Goal: Information Seeking & Learning: Learn about a topic

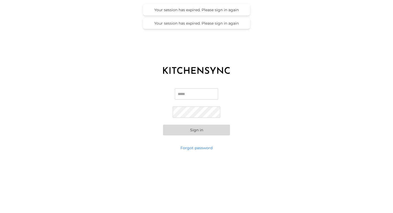
click at [209, 93] on input "Email" at bounding box center [196, 93] width 43 height 11
type input "*"
type input "**********"
click at [193, 130] on button "Sign in" at bounding box center [196, 130] width 67 height 11
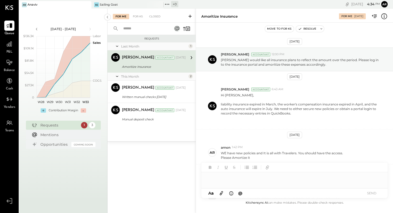
scroll to position [375, 0]
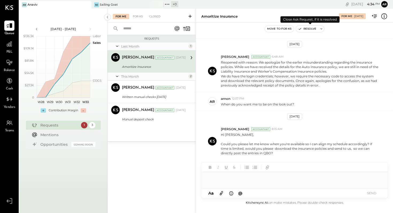
click at [311, 30] on button "Resolve" at bounding box center [307, 29] width 22 height 6
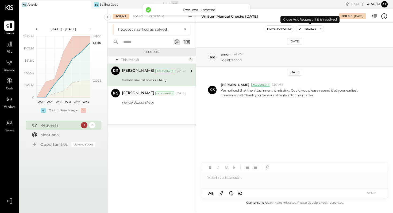
click at [311, 30] on button "Resolve" at bounding box center [307, 29] width 22 height 6
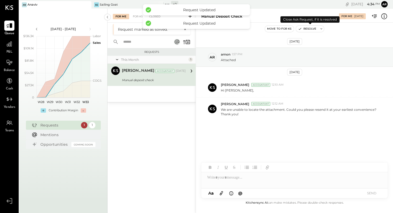
click at [311, 30] on button "Resolve" at bounding box center [307, 29] width 22 height 6
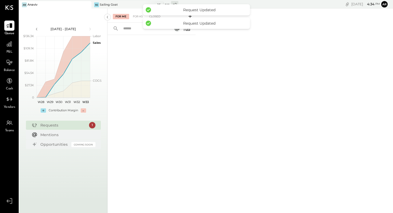
click at [117, 4] on div "Sailing Goat" at bounding box center [109, 5] width 18 height 4
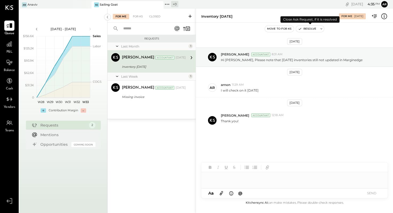
click at [312, 28] on button "Resolve" at bounding box center [307, 29] width 22 height 6
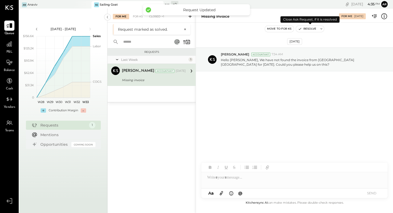
click at [312, 28] on button "Resolve" at bounding box center [307, 29] width 22 height 6
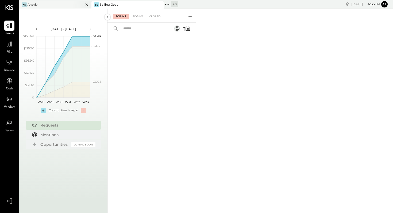
click at [44, 5] on div "An Anaviv" at bounding box center [51, 4] width 64 height 5
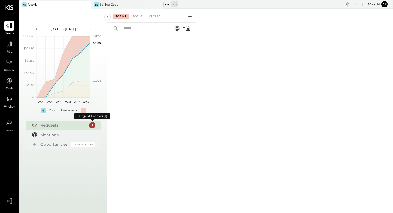
click at [91, 125] on div "1" at bounding box center [92, 125] width 6 height 6
click at [9, 46] on icon at bounding box center [9, 43] width 5 height 5
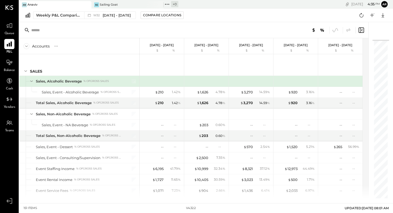
click at [7, 46] on icon at bounding box center [9, 44] width 5 height 5
click at [96, 15] on span "W32" at bounding box center [97, 15] width 8 height 3
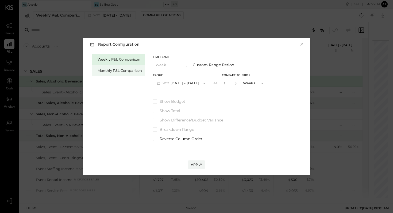
click at [107, 70] on div "Monthly P&L Comparison" at bounding box center [119, 70] width 44 height 5
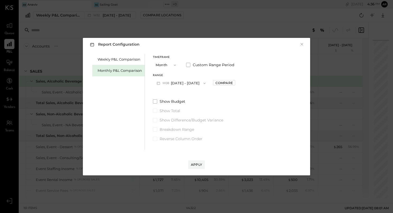
click at [183, 82] on button "M08 [DATE] - [DATE]" at bounding box center [181, 83] width 56 height 10
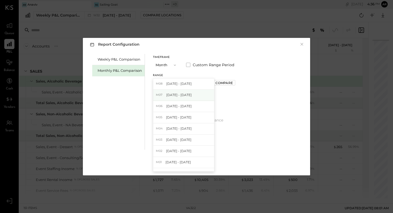
click at [180, 96] on span "[DATE] - [DATE]" at bounding box center [178, 95] width 25 height 5
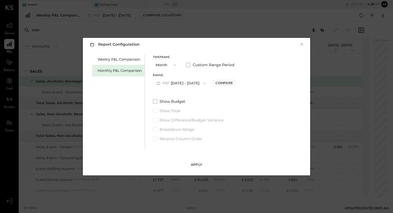
click at [194, 165] on div "Apply" at bounding box center [196, 164] width 11 height 5
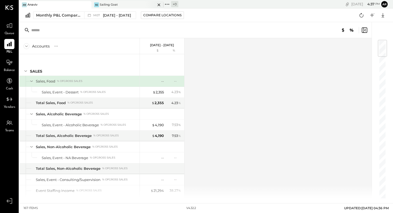
click at [125, 3] on div "SG Sailing Goat" at bounding box center [123, 4] width 64 height 5
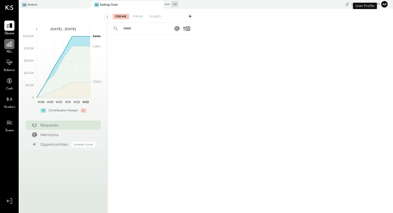
click at [8, 48] on div at bounding box center [9, 44] width 10 height 10
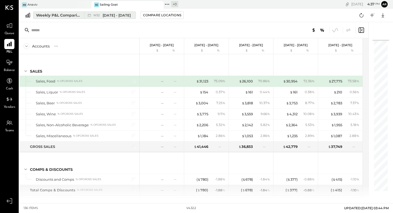
click at [60, 15] on div "Weekly P&L Comparison" at bounding box center [58, 15] width 45 height 5
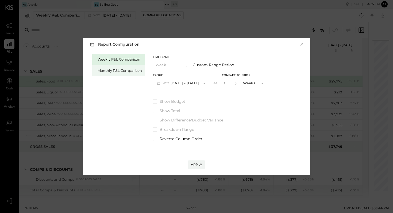
click at [120, 72] on div "Monthly P&L Comparison" at bounding box center [119, 70] width 44 height 5
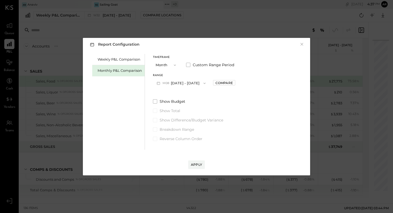
click at [188, 84] on button "M08 [DATE] - [DATE]" at bounding box center [181, 83] width 56 height 10
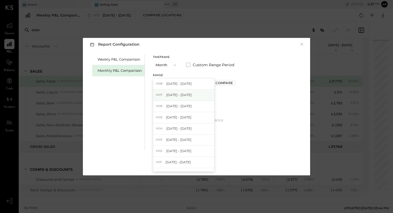
click at [185, 96] on span "[DATE] - [DATE]" at bounding box center [178, 95] width 25 height 5
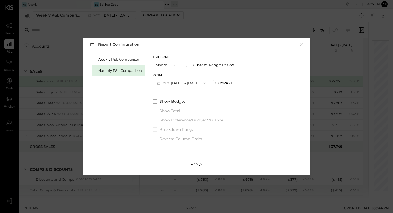
click at [194, 165] on div "Apply" at bounding box center [196, 164] width 11 height 5
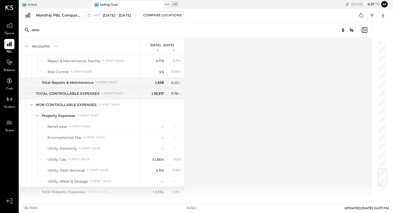
scroll to position [1127, 0]
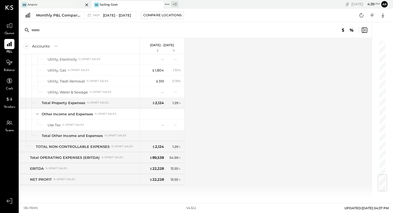
click at [48, 4] on div "An Anaviv" at bounding box center [51, 4] width 64 height 5
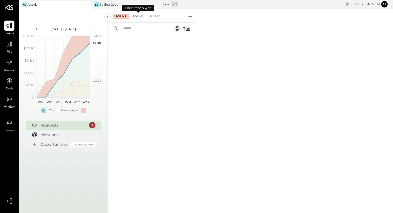
click at [138, 17] on div "For KS" at bounding box center [137, 16] width 15 height 5
click at [190, 16] on icon at bounding box center [189, 16] width 5 height 5
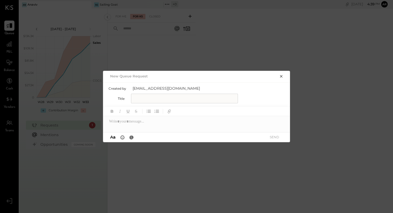
click at [154, 100] on input "text" at bounding box center [184, 99] width 107 height 10
type input "**********"
click at [123, 120] on div at bounding box center [196, 121] width 187 height 11
click at [200, 121] on div "**********" at bounding box center [196, 121] width 187 height 11
click at [227, 122] on div "**********" at bounding box center [196, 121] width 187 height 11
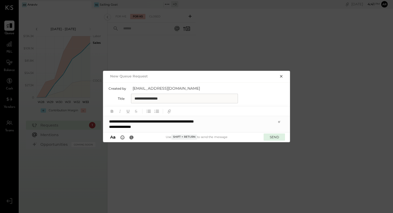
click at [276, 137] on button "SEND" at bounding box center [273, 137] width 21 height 7
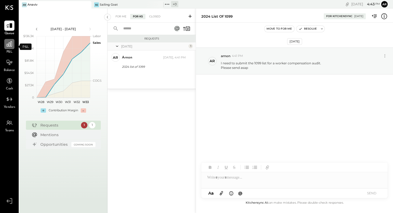
click at [7, 44] on icon at bounding box center [9, 44] width 7 height 7
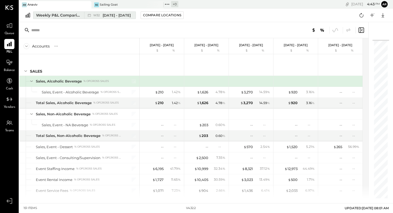
click at [109, 16] on span "[DATE] - [DATE]" at bounding box center [117, 15] width 28 height 5
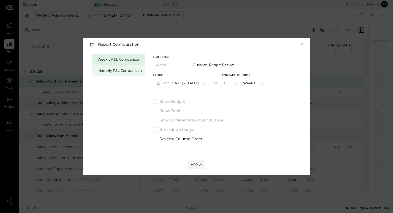
click at [131, 70] on div "Monthly P&L Comparison" at bounding box center [119, 70] width 44 height 5
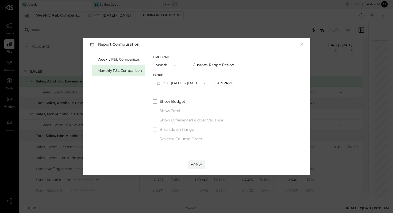
click at [185, 83] on button "M08 [DATE] - [DATE]" at bounding box center [181, 83] width 56 height 10
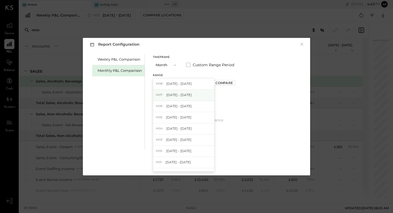
click at [185, 94] on span "[DATE] - [DATE]" at bounding box center [178, 95] width 25 height 5
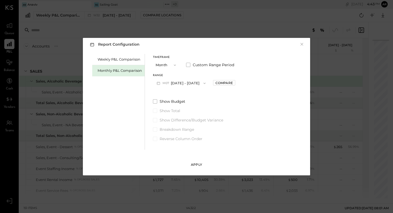
click at [195, 166] on div "Apply" at bounding box center [196, 164] width 11 height 5
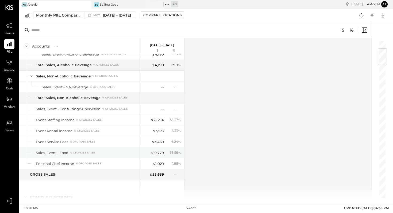
scroll to position [71, 0]
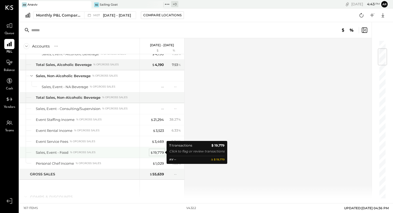
click at [158, 151] on div "$ 19,779" at bounding box center [157, 152] width 14 height 5
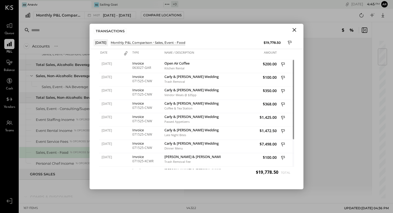
click at [294, 29] on icon "Close" at bounding box center [294, 30] width 6 height 6
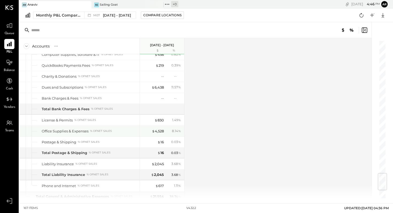
scroll to position [1121, 0]
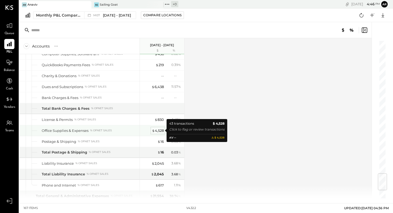
click at [160, 130] on div "$ 4,528" at bounding box center [158, 130] width 12 height 5
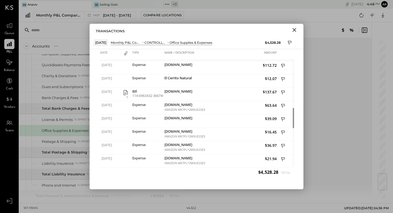
click at [294, 32] on icon "Close" at bounding box center [294, 30] width 6 height 6
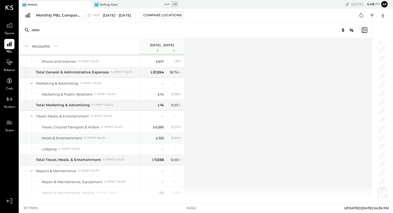
scroll to position [1246, 0]
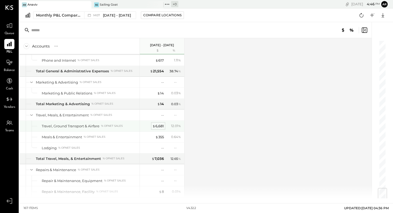
click at [158, 126] on div "$ 6,681" at bounding box center [157, 126] width 11 height 5
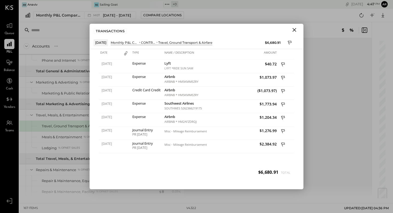
click at [296, 30] on icon "Close" at bounding box center [294, 30] width 6 height 6
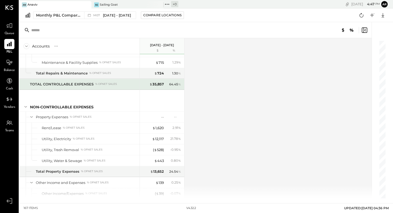
scroll to position [1408, 0]
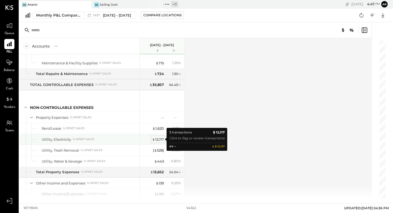
click at [158, 138] on div "$ 12,117" at bounding box center [158, 139] width 12 height 5
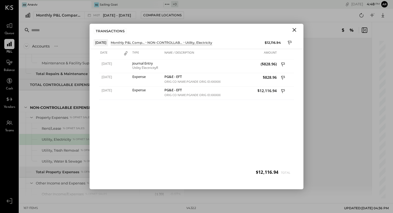
click at [294, 29] on icon "Close" at bounding box center [294, 30] width 6 height 6
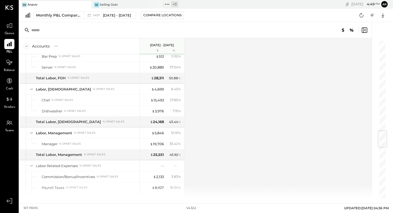
scroll to position [561, 0]
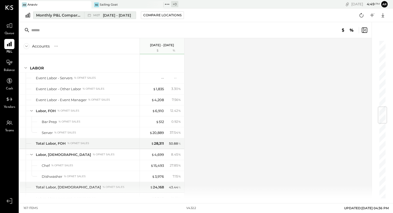
click at [107, 14] on span "[DATE] - [DATE]" at bounding box center [117, 15] width 28 height 5
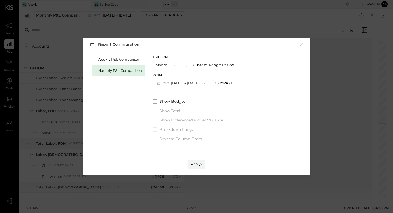
click at [175, 65] on icon "button" at bounding box center [175, 65] width 4 height 4
click at [163, 85] on div "YTD" at bounding box center [166, 84] width 26 height 10
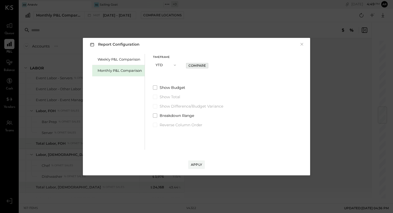
click at [203, 65] on div "Compare" at bounding box center [196, 65] width 17 height 5
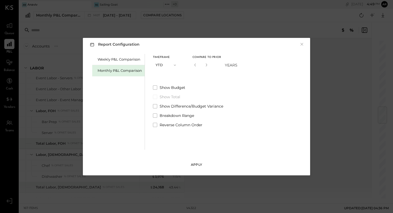
click at [198, 165] on div "Apply" at bounding box center [196, 164] width 11 height 5
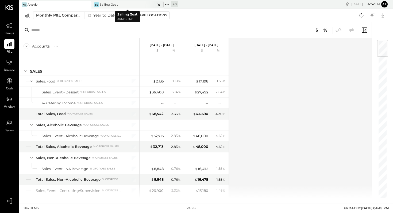
click at [128, 4] on div "SG Sailing Goat" at bounding box center [123, 4] width 64 height 5
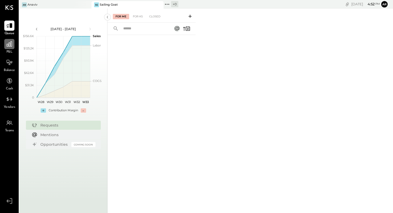
click at [9, 42] on icon at bounding box center [9, 44] width 7 height 7
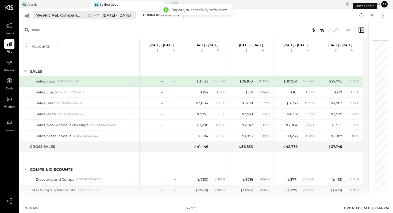
click at [106, 14] on span "[DATE] - [DATE]" at bounding box center [117, 15] width 28 height 5
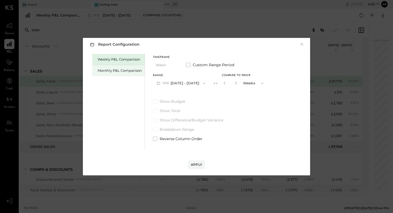
click at [124, 71] on div "Monthly P&L Comparison" at bounding box center [119, 70] width 44 height 5
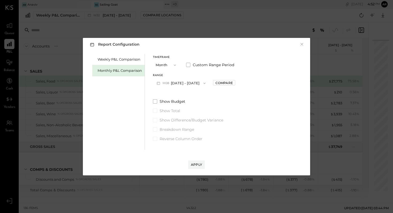
click at [175, 65] on icon "button" at bounding box center [175, 65] width 4 height 4
click at [161, 83] on span "YTD" at bounding box center [159, 83] width 5 height 3
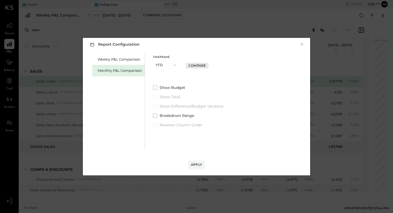
click at [199, 65] on div "Compare" at bounding box center [196, 65] width 17 height 5
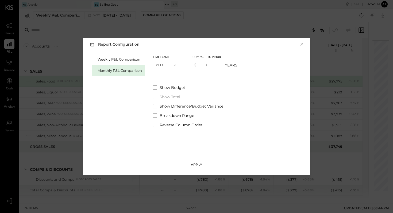
click at [198, 163] on div "Apply" at bounding box center [196, 164] width 11 height 5
